Goal: Task Accomplishment & Management: Complete application form

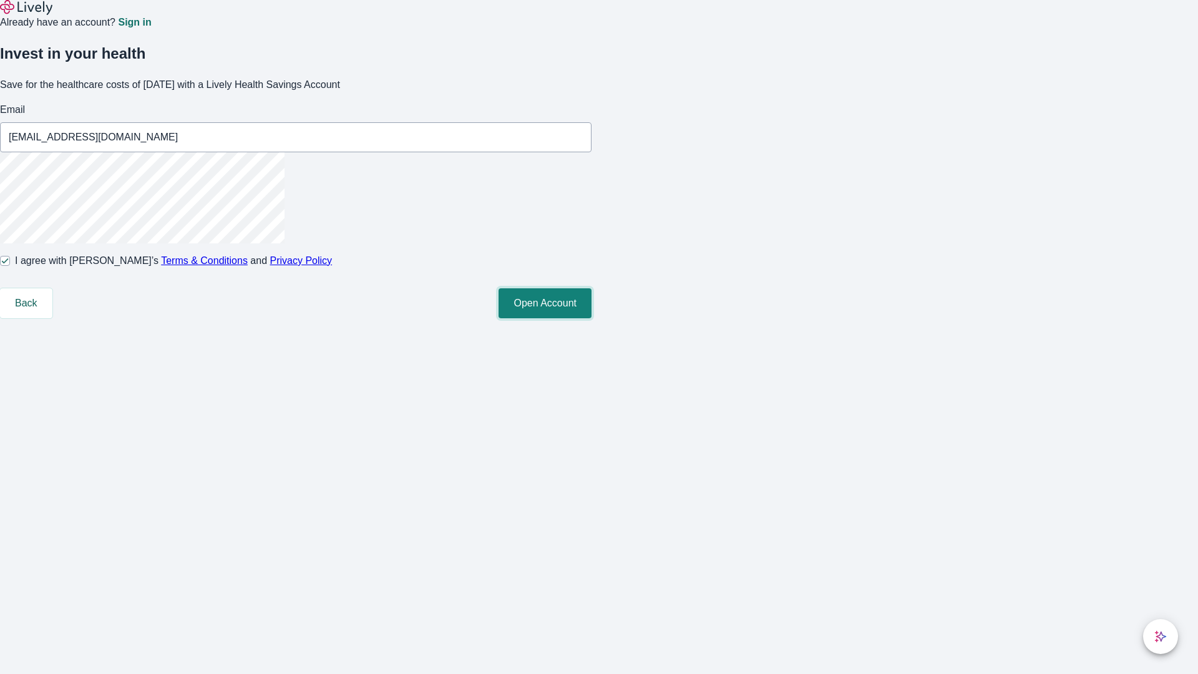
click at [592, 318] on button "Open Account" at bounding box center [545, 303] width 93 height 30
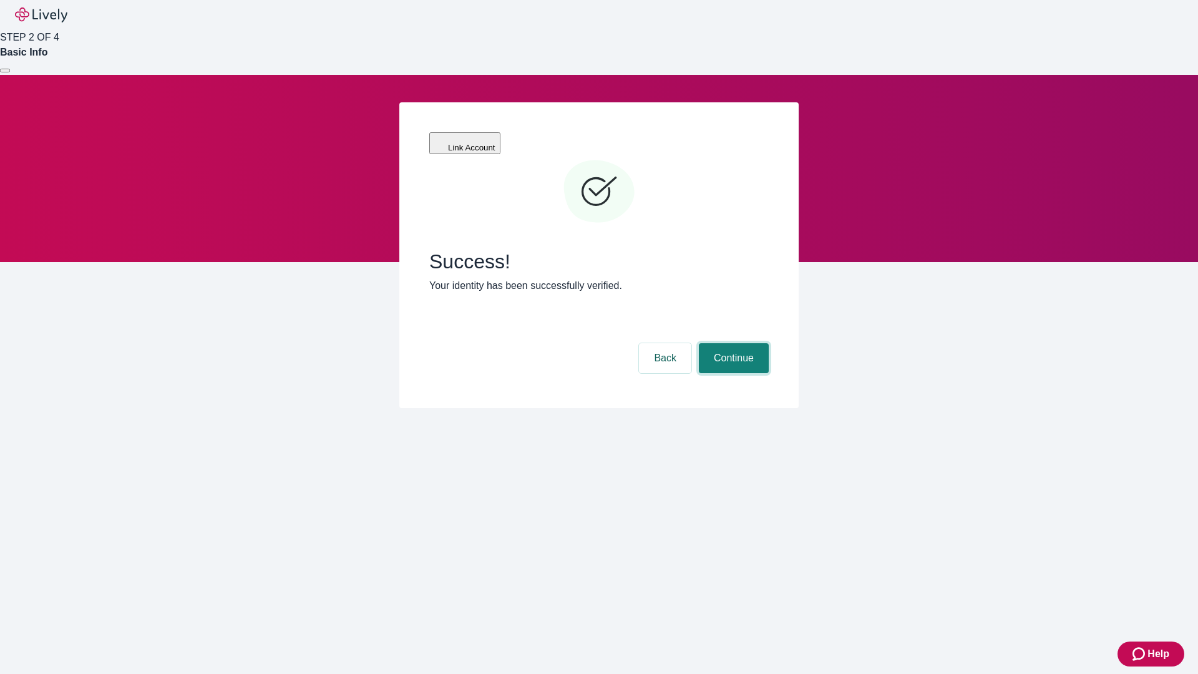
click at [732, 343] on button "Continue" at bounding box center [734, 358] width 70 height 30
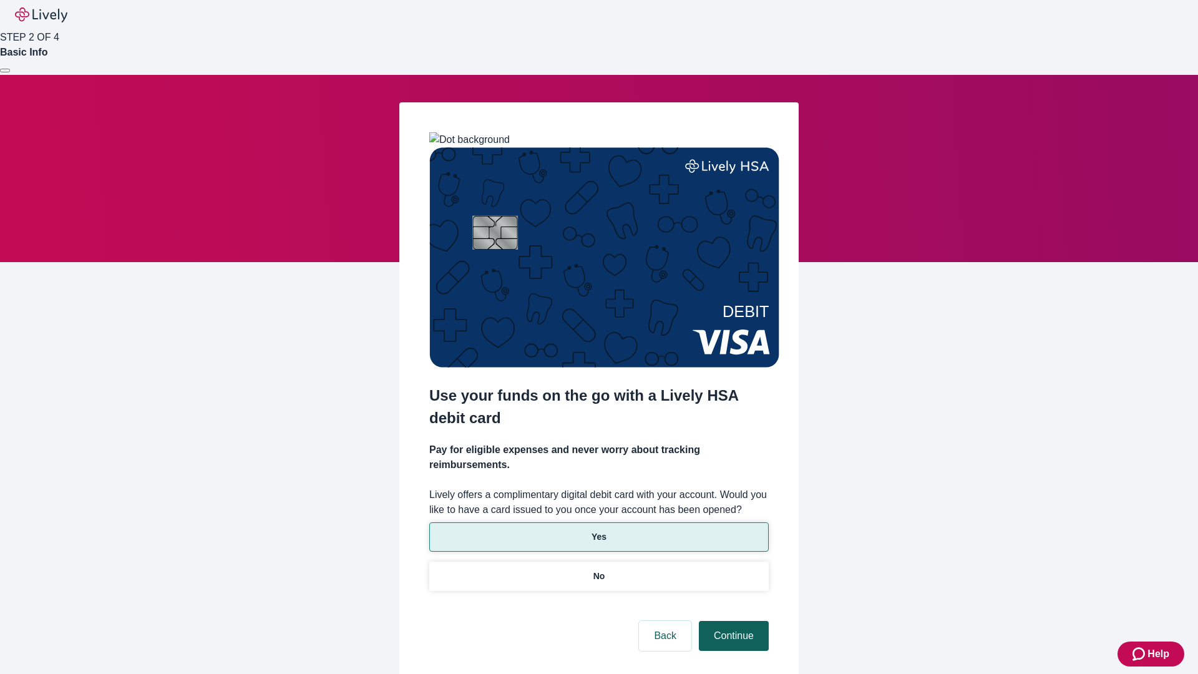
click at [599, 570] on p "No" at bounding box center [600, 576] width 12 height 13
click at [732, 621] on button "Continue" at bounding box center [734, 636] width 70 height 30
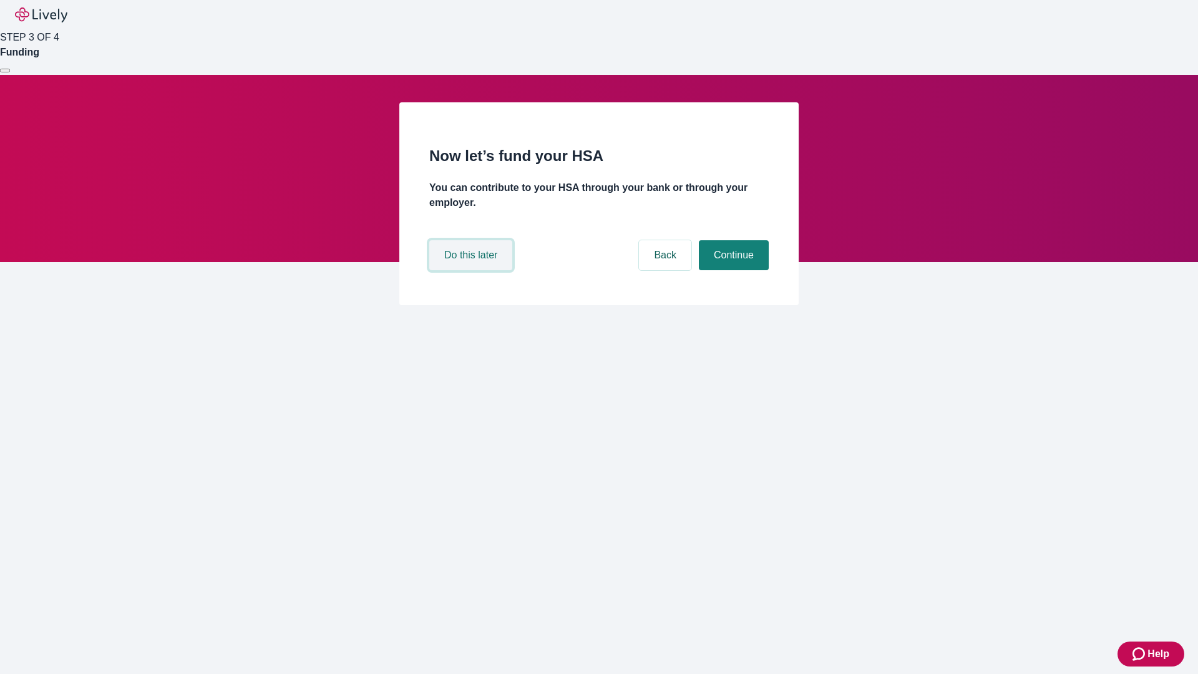
click at [473, 270] on button "Do this later" at bounding box center [470, 255] width 83 height 30
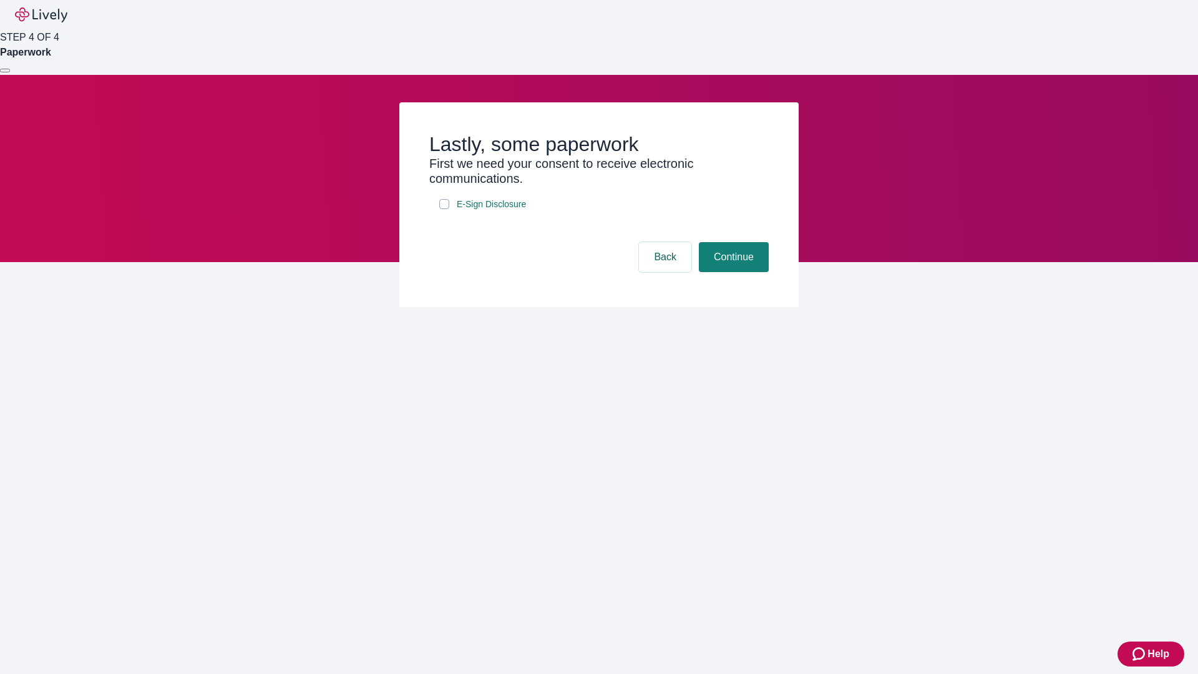
click at [444, 209] on input "E-Sign Disclosure" at bounding box center [444, 204] width 10 height 10
checkbox input "true"
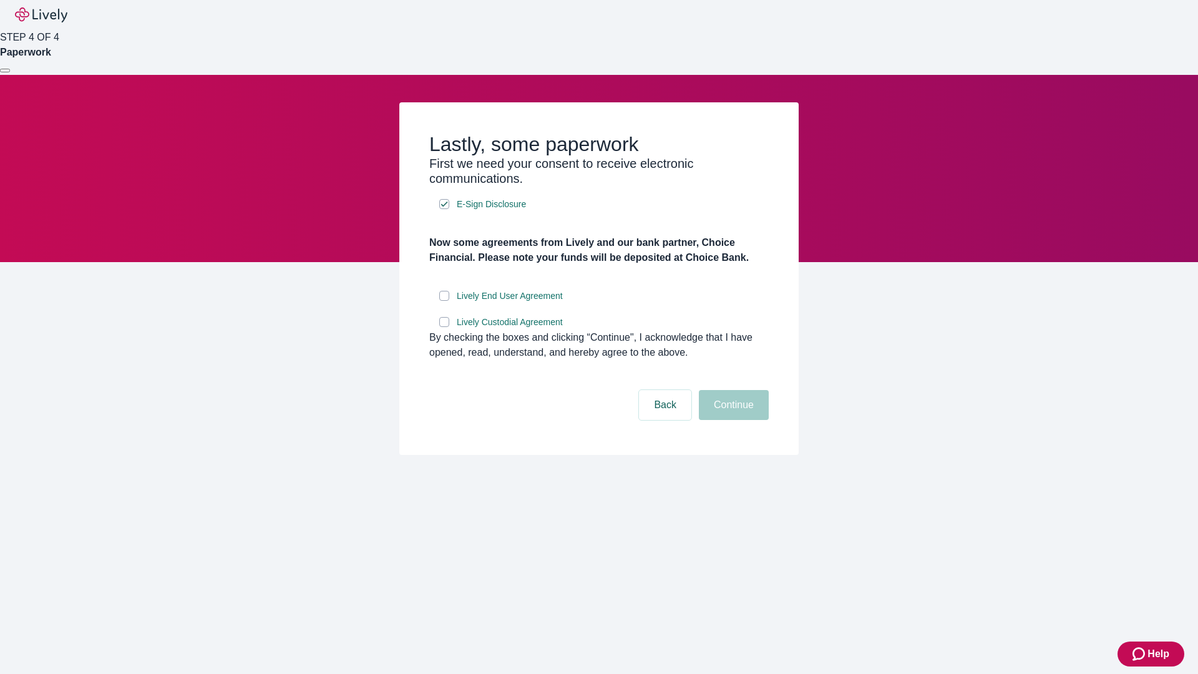
click at [444, 301] on input "Lively End User Agreement" at bounding box center [444, 296] width 10 height 10
checkbox input "true"
click at [444, 327] on input "Lively Custodial Agreement" at bounding box center [444, 322] width 10 height 10
checkbox input "true"
click at [732, 420] on button "Continue" at bounding box center [734, 405] width 70 height 30
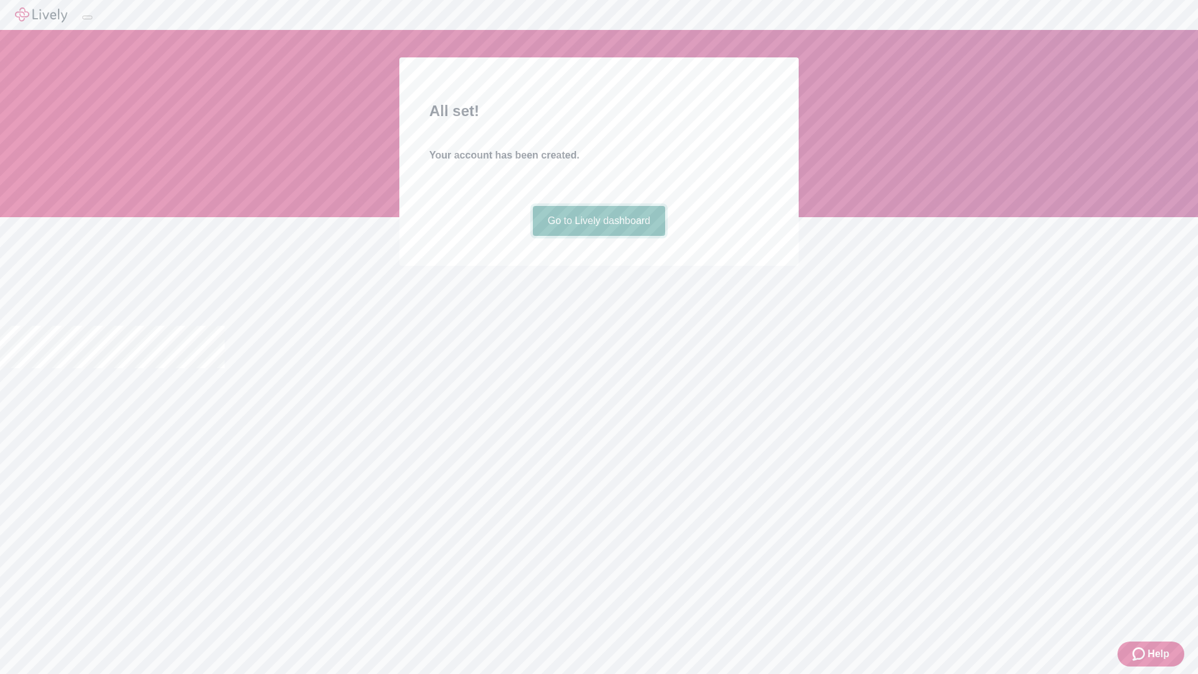
click at [599, 236] on link "Go to Lively dashboard" at bounding box center [599, 221] width 133 height 30
